Goal: Task Accomplishment & Management: Use online tool/utility

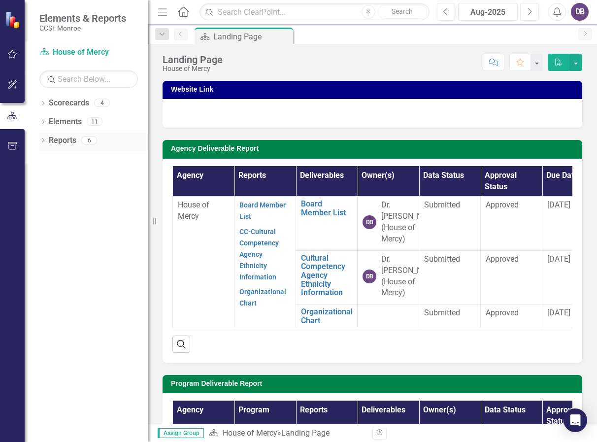
click at [45, 142] on icon "Dropdown" at bounding box center [42, 140] width 7 height 5
click at [59, 145] on link "Reports" at bounding box center [63, 140] width 28 height 11
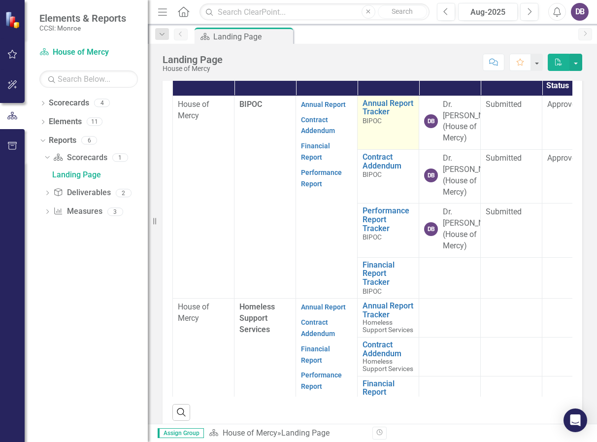
scroll to position [337, 0]
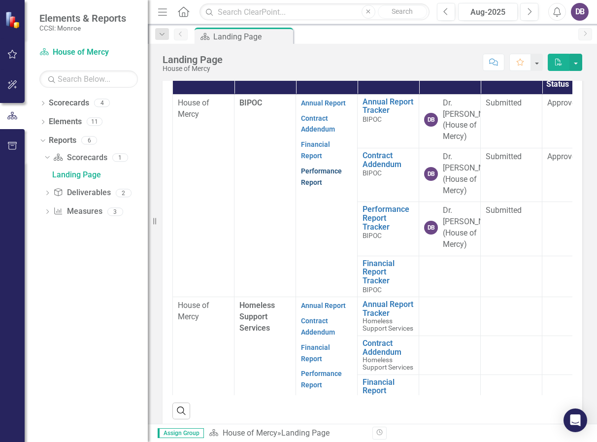
click at [319, 186] on link "Performance Report" at bounding box center [321, 176] width 41 height 19
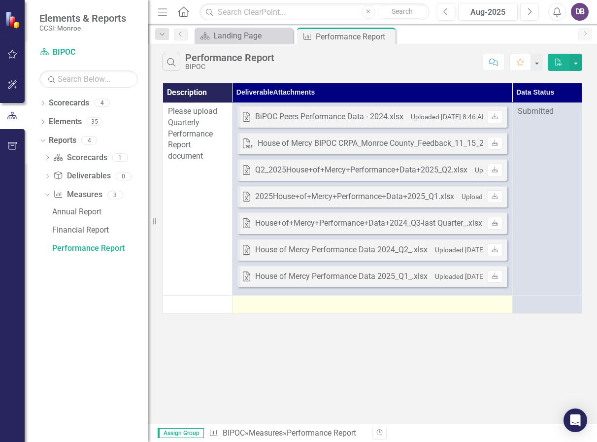
click at [424, 304] on div at bounding box center [371, 304] width 269 height 12
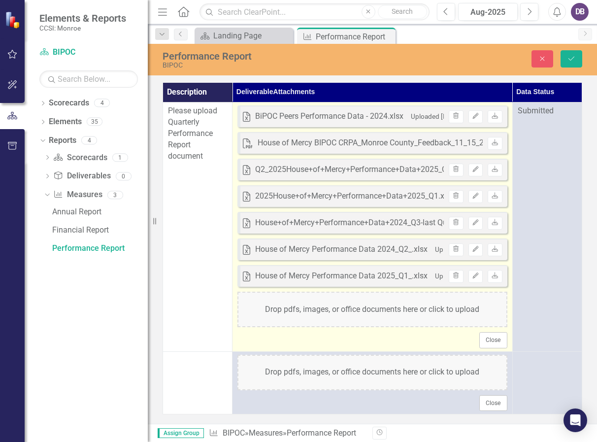
click at [447, 314] on div "Drop pdfs, images, or office documents here or click to upload" at bounding box center [371, 308] width 269 height 35
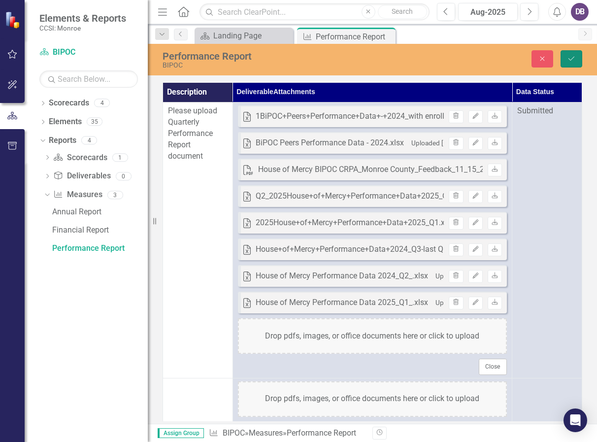
click at [570, 55] on icon "Save" at bounding box center [571, 58] width 9 height 7
